Goal: Information Seeking & Learning: Compare options

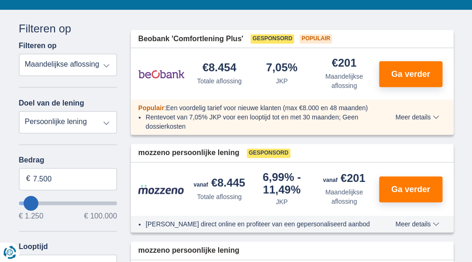
scroll to position [144, 0]
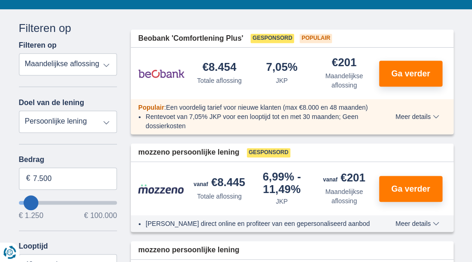
type input "10.250"
type input "10250"
select select "60"
type input "18.250"
type input "18250"
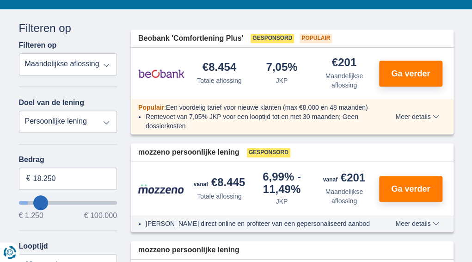
type input "19.250"
type input "19250"
type input "20.250"
type input "20250"
type input "21.250"
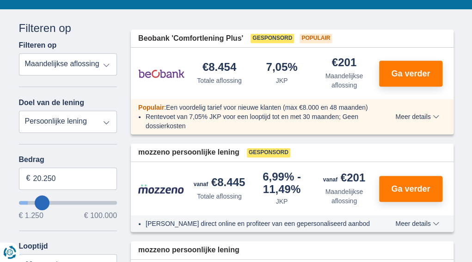
type input "21250"
type input "22.250"
type input "22250"
select select "120"
type input "23.250"
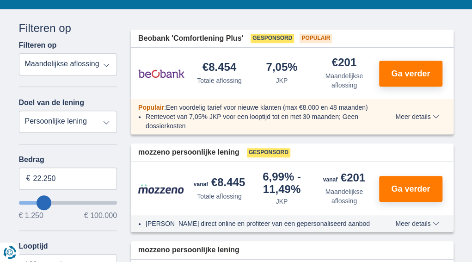
type input "23250"
type input "24.250"
type input "24250"
type input "25.250"
type input "25250"
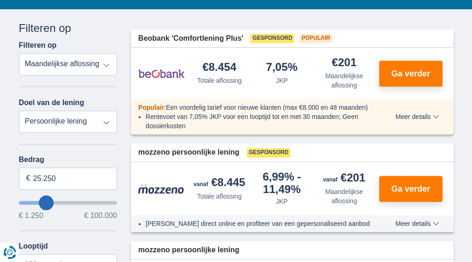
type input "26.250"
type input "26250"
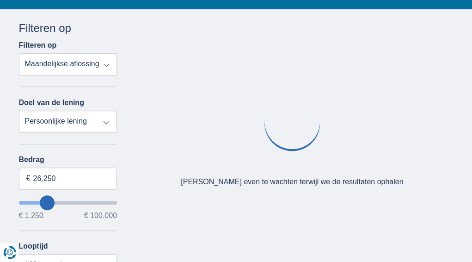
type input "25.250"
type input "25250"
type input "24.250"
type input "24250"
type input "23.250"
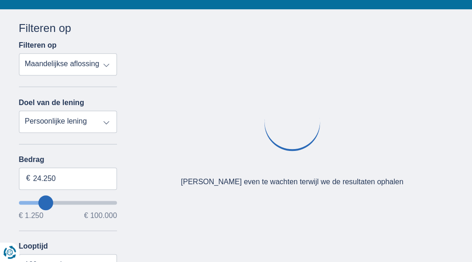
type input "23250"
type input "22.250"
type input "22250"
type input "21.250"
type input "21250"
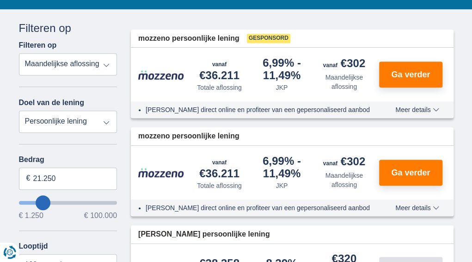
type input "20.250"
type input "20250"
type input "19.250"
type input "19250"
select select "84"
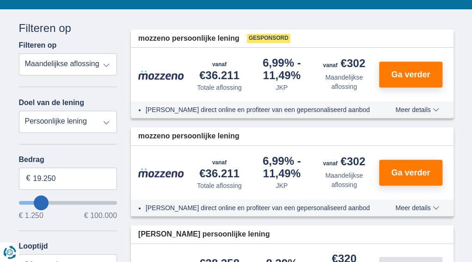
type input "18.250"
type input "18250"
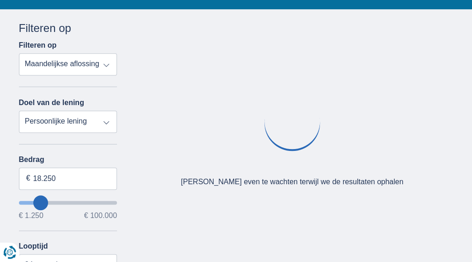
type input "17.250"
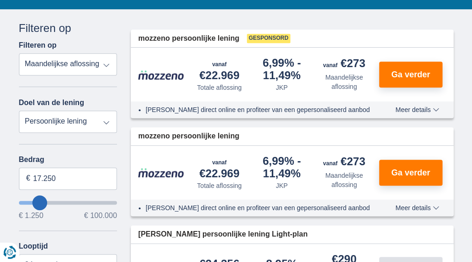
type input "17250"
type input "13.250"
type input "13250"
select select "60"
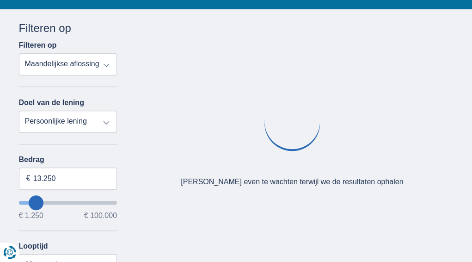
type input "13250"
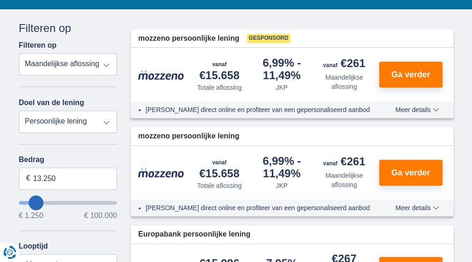
type input "12.250"
type input "12250"
type input "20.250"
type input "20250"
type input "21.250"
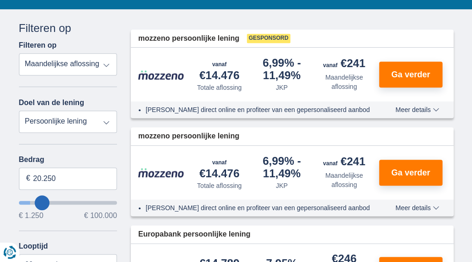
type input "21250"
select select "120"
type input "21250"
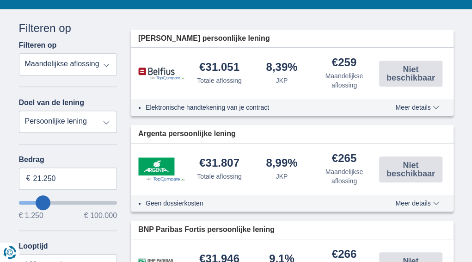
type input "25.250"
type input "25250"
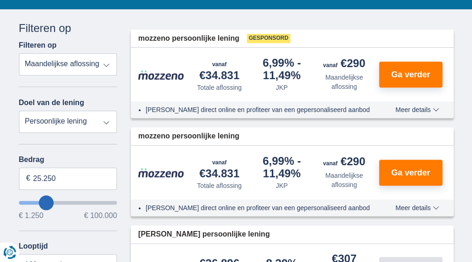
type input "17.250"
type input "17250"
select select "84"
type input "17250"
type input "12.250"
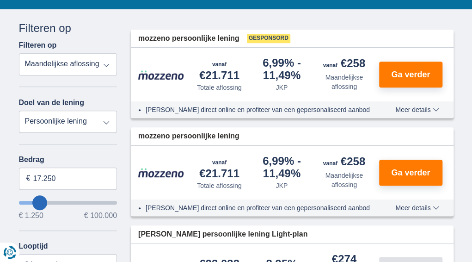
type input "12250"
select select "60"
type input "12250"
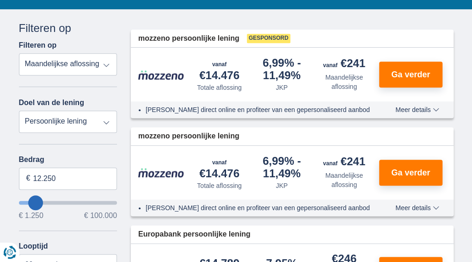
type input "19.250"
type input "19250"
select select "84"
type input "19250"
type input "17.250"
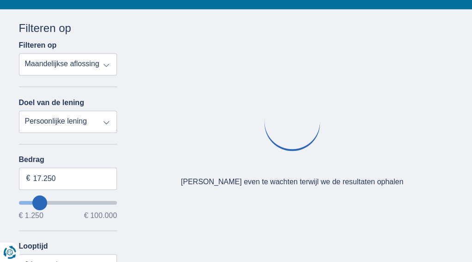
type input "17250"
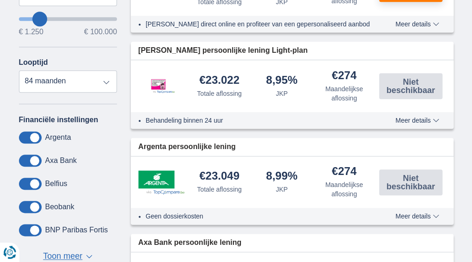
scroll to position [327, 0]
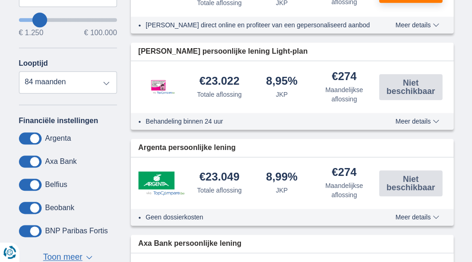
click at [30, 185] on span at bounding box center [30, 184] width 23 height 12
click at [0, 0] on input "checkbox" at bounding box center [0, 0] width 0 height 0
click at [33, 185] on span at bounding box center [30, 184] width 23 height 12
click at [0, 0] on input "checkbox" at bounding box center [0, 0] width 0 height 0
click at [31, 230] on span at bounding box center [30, 231] width 23 height 12
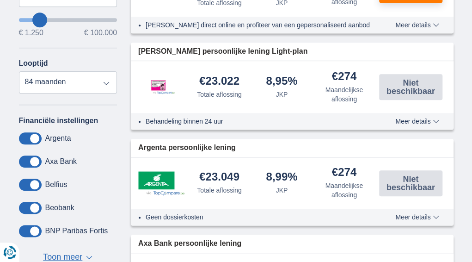
click at [0, 0] on input "checkbox" at bounding box center [0, 0] width 0 height 0
click at [34, 137] on span at bounding box center [30, 138] width 23 height 12
click at [0, 0] on input "checkbox" at bounding box center [0, 0] width 0 height 0
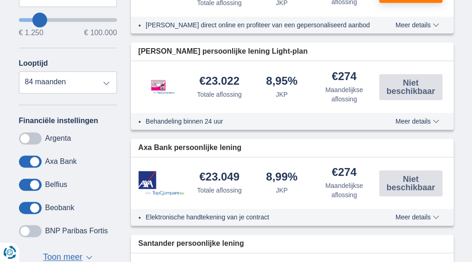
click at [32, 162] on span at bounding box center [30, 161] width 23 height 12
click at [0, 0] on input "checkbox" at bounding box center [0, 0] width 0 height 0
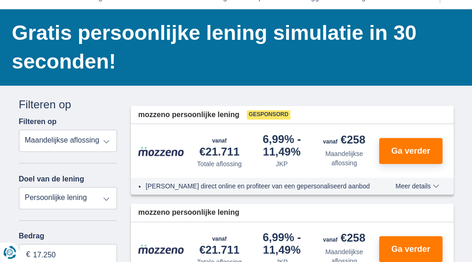
scroll to position [62, 0]
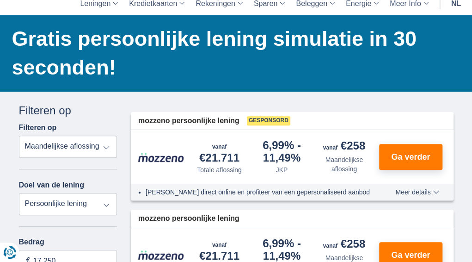
click at [438, 194] on span "Meer details" at bounding box center [416, 192] width 43 height 6
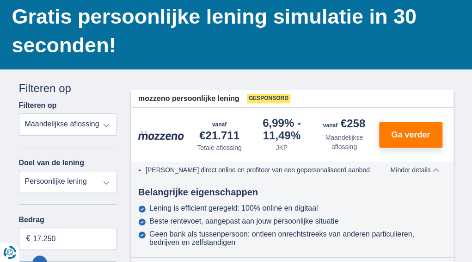
scroll to position [83, 0]
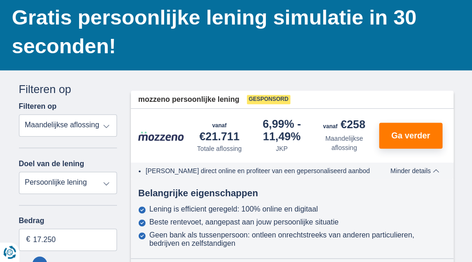
click at [51, 123] on select "Totale aflossing JKP Maandelijkse aflossing" at bounding box center [68, 125] width 98 height 22
click at [19, 114] on select "Totale aflossing JKP Maandelijkse aflossing" at bounding box center [68, 125] width 98 height 22
click at [352, 133] on div "€258 Maandelijkse aflossing" at bounding box center [344, 135] width 62 height 33
click at [359, 125] on div "€258" at bounding box center [344, 125] width 42 height 13
click at [402, 136] on span "Ga verder" at bounding box center [410, 135] width 39 height 8
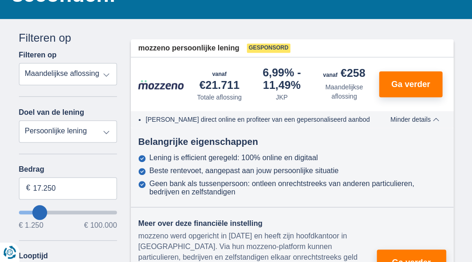
scroll to position [135, 0]
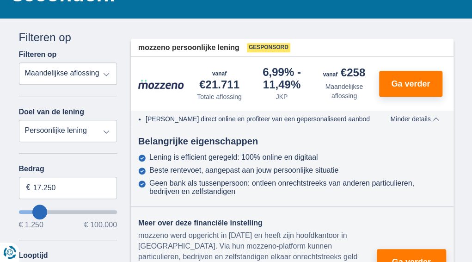
type input "20.250"
type input "20250"
select select "120"
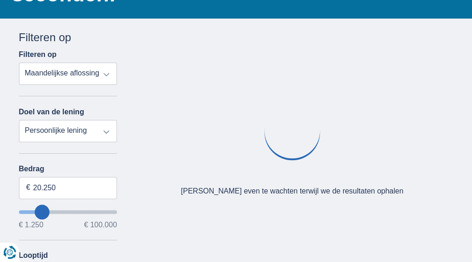
type input "20250"
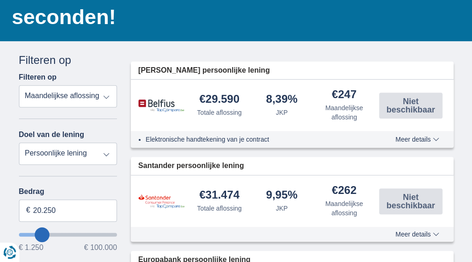
scroll to position [112, 0]
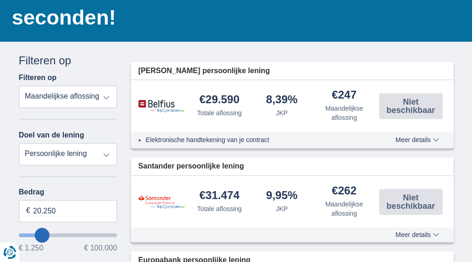
click at [166, 113] on div "€29.590 Totale aflossing 8,39% JKP" at bounding box center [292, 105] width 323 height 51
click at [163, 99] on img at bounding box center [161, 105] width 46 height 13
